Goal: Ask a question

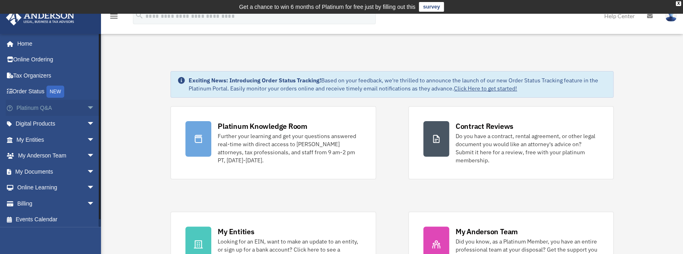
click at [87, 105] on span "arrow_drop_down" at bounding box center [95, 108] width 16 height 17
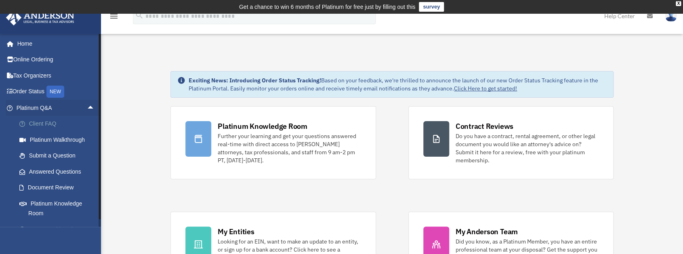
click at [39, 127] on link "Client FAQ" at bounding box center [59, 124] width 96 height 16
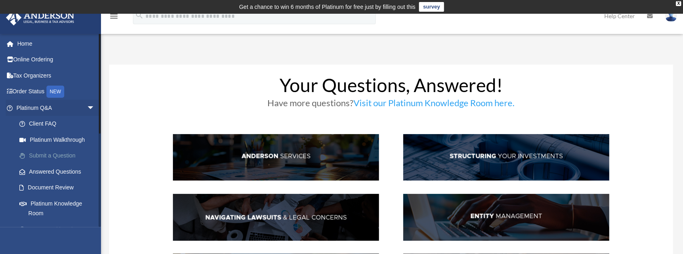
click at [63, 153] on link "Submit a Question" at bounding box center [59, 156] width 96 height 16
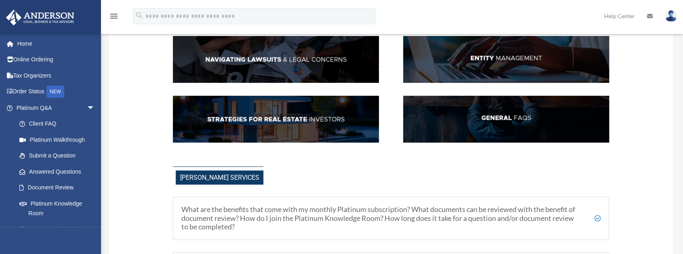
scroll to position [162, 0]
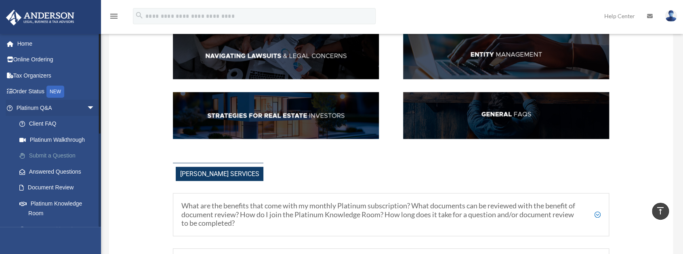
click at [48, 155] on link "Submit a Question" at bounding box center [59, 156] width 96 height 16
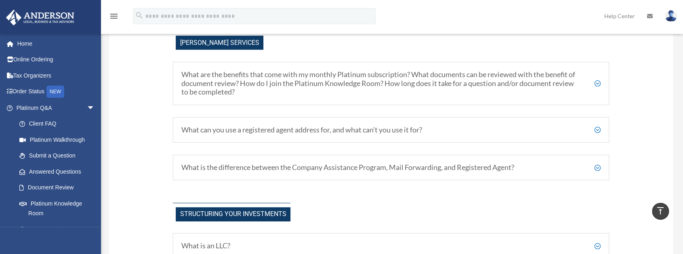
scroll to position [323, 0]
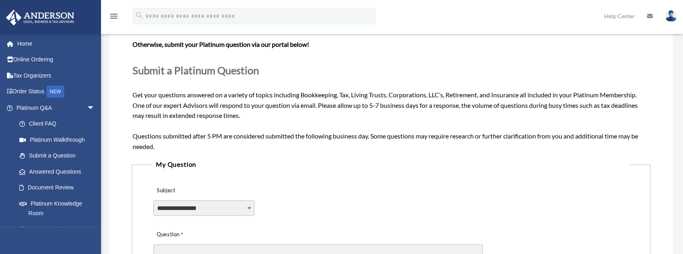
scroll to position [132, 0]
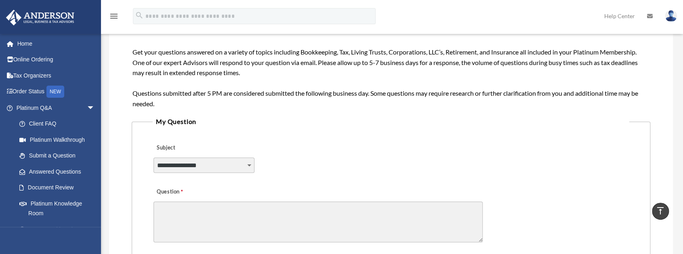
click at [215, 163] on select "**********" at bounding box center [204, 165] width 101 height 15
select select "******"
click at [154, 158] on select "**********" at bounding box center [204, 165] width 101 height 15
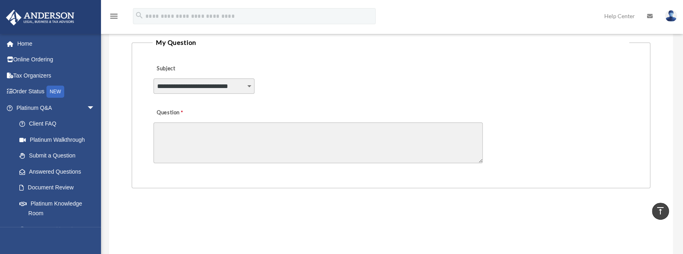
scroll to position [213, 0]
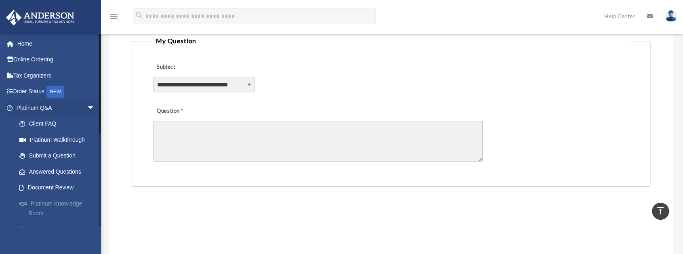
drag, startPoint x: 52, startPoint y: 204, endPoint x: 91, endPoint y: 199, distance: 39.4
click at [52, 204] on link "Platinum Knowledge Room" at bounding box center [59, 209] width 96 height 26
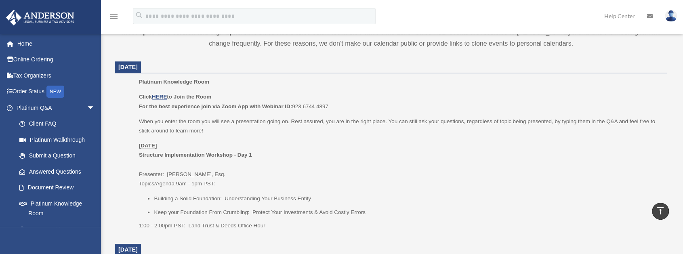
scroll to position [296, 0]
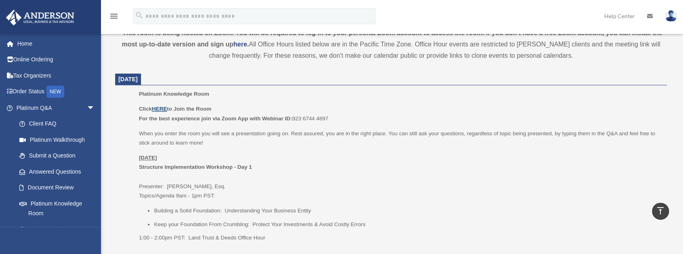
click at [162, 110] on u "HERE" at bounding box center [159, 109] width 15 height 6
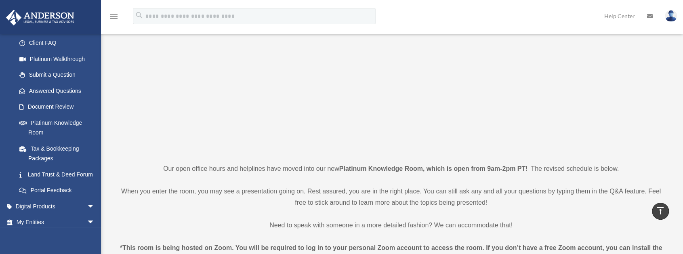
scroll to position [0, 0]
